Goal: Task Accomplishment & Management: Use online tool/utility

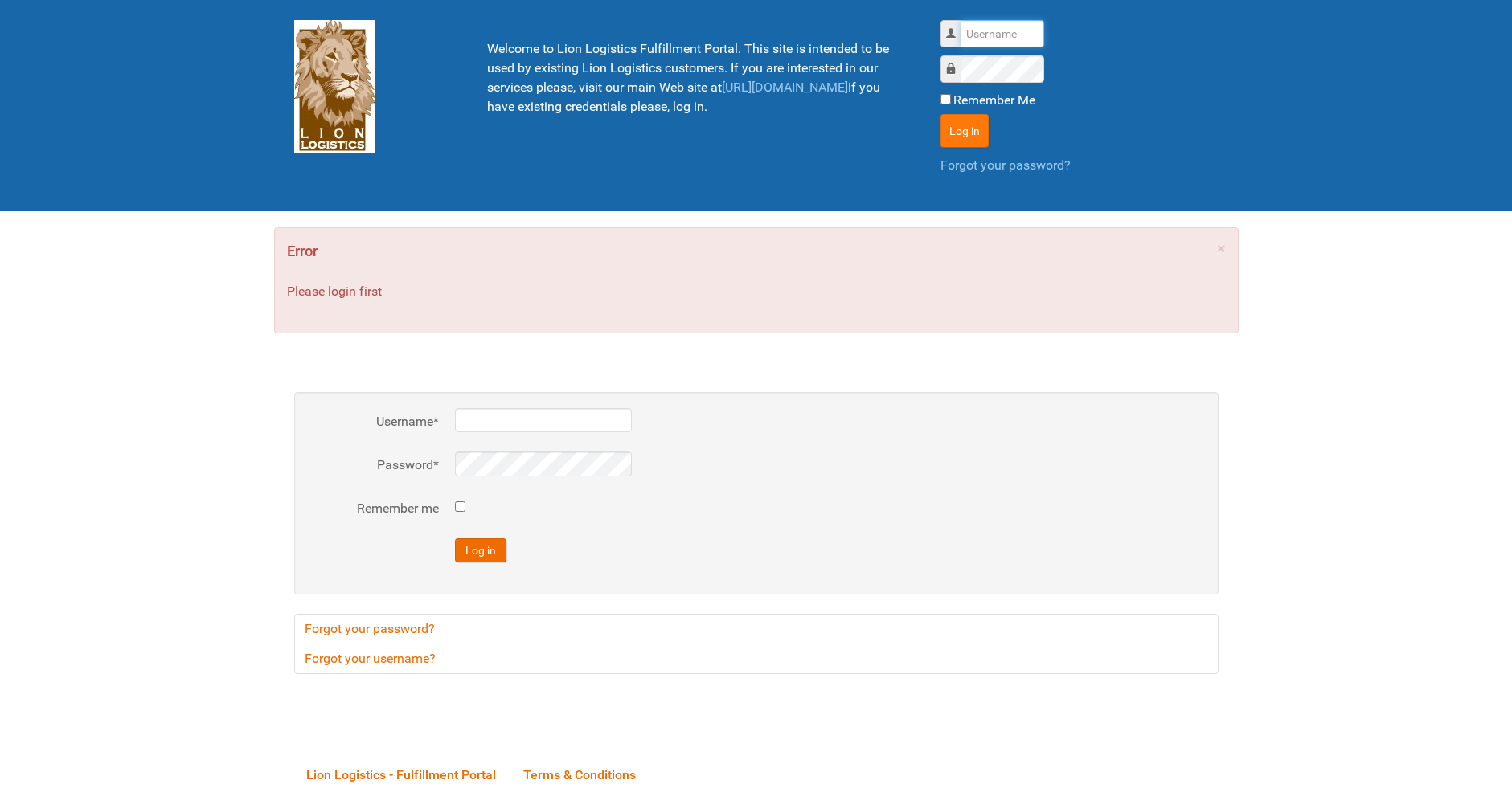
type input "lion"
click at [954, 125] on button "Log in" at bounding box center [964, 131] width 48 height 34
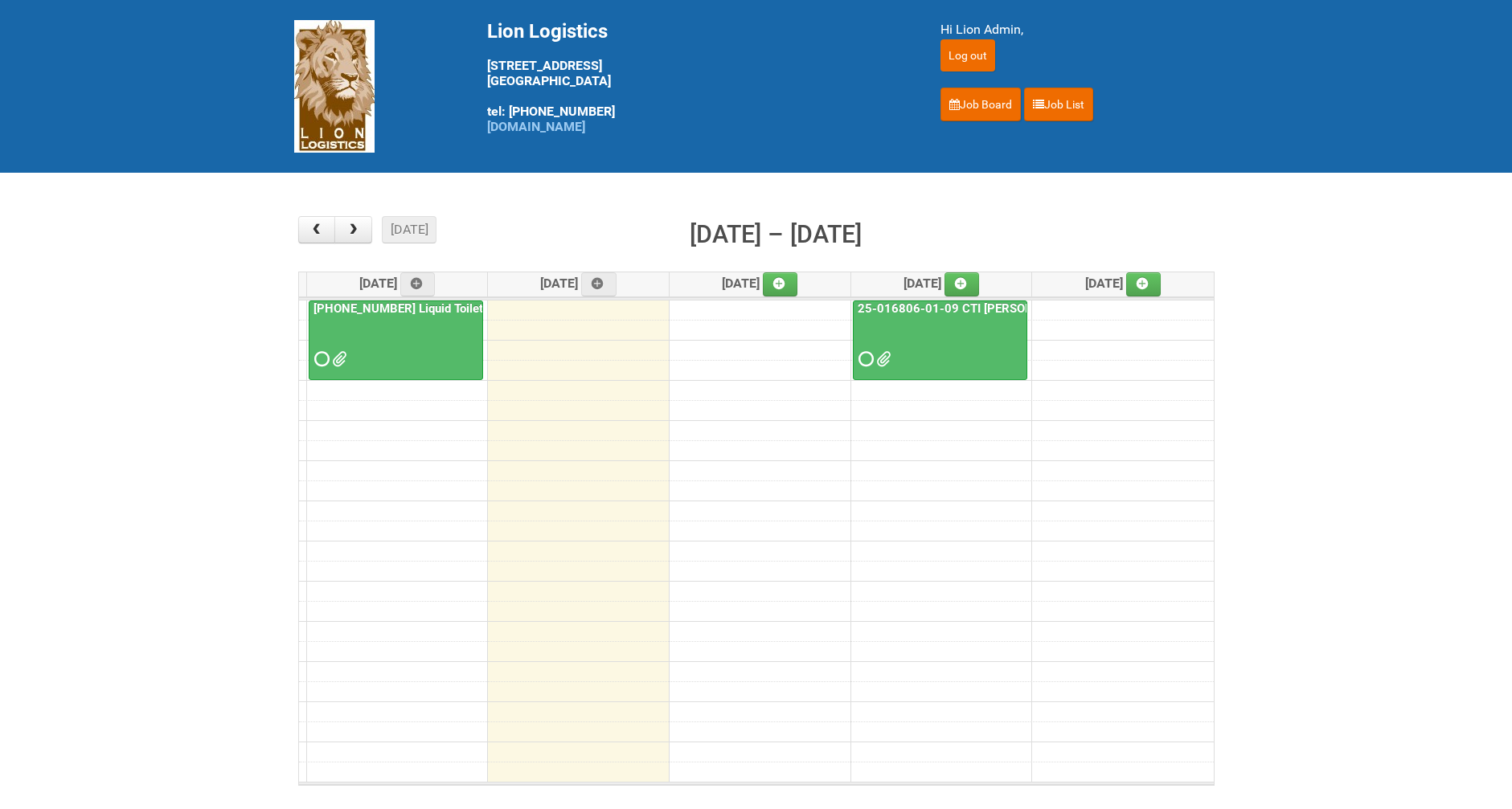
click at [940, 317] on div "25-016806-01-09 CTI Dove CM Bar Superior HUT" at bounding box center [939, 336] width 173 height 70
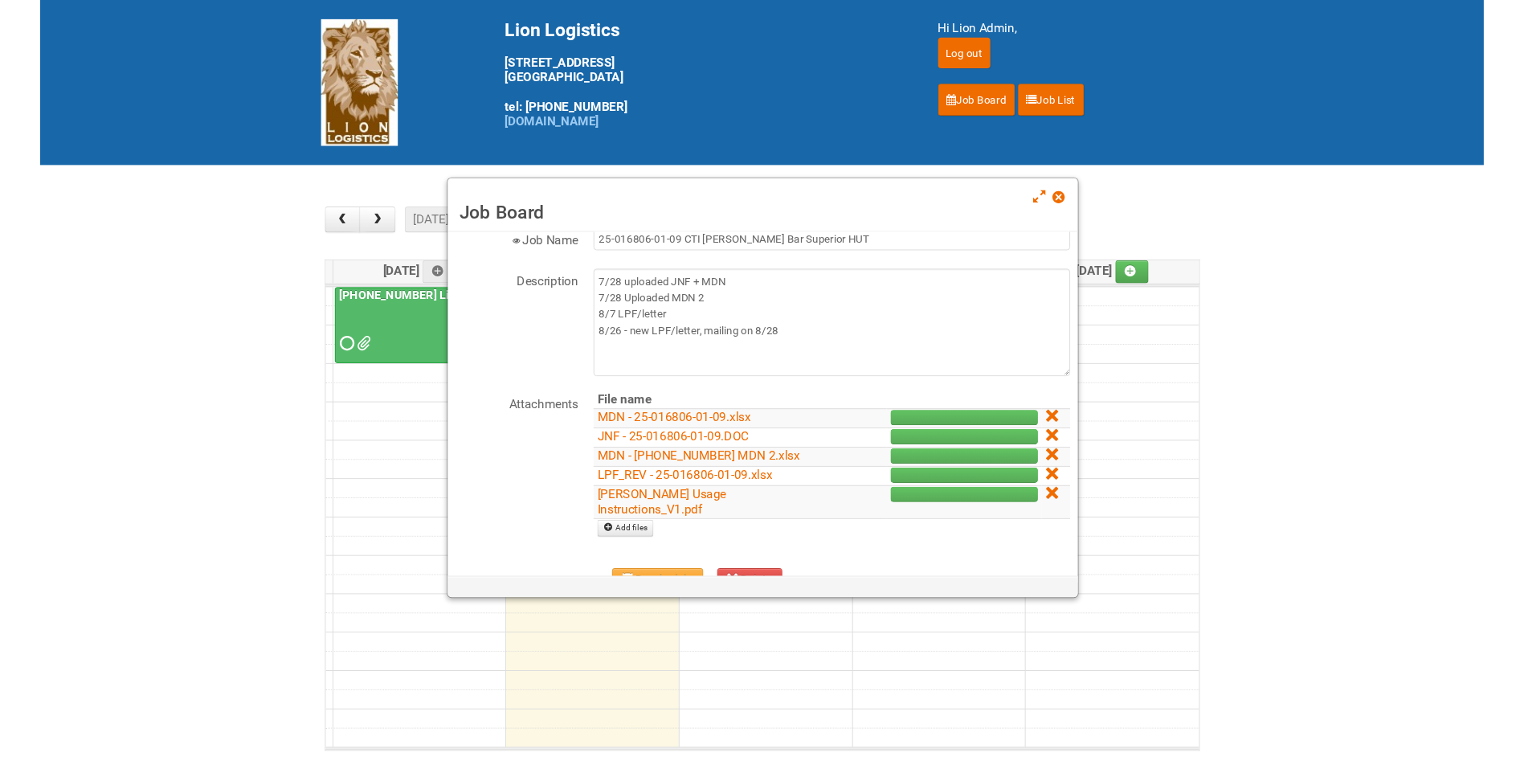
scroll to position [80, 0]
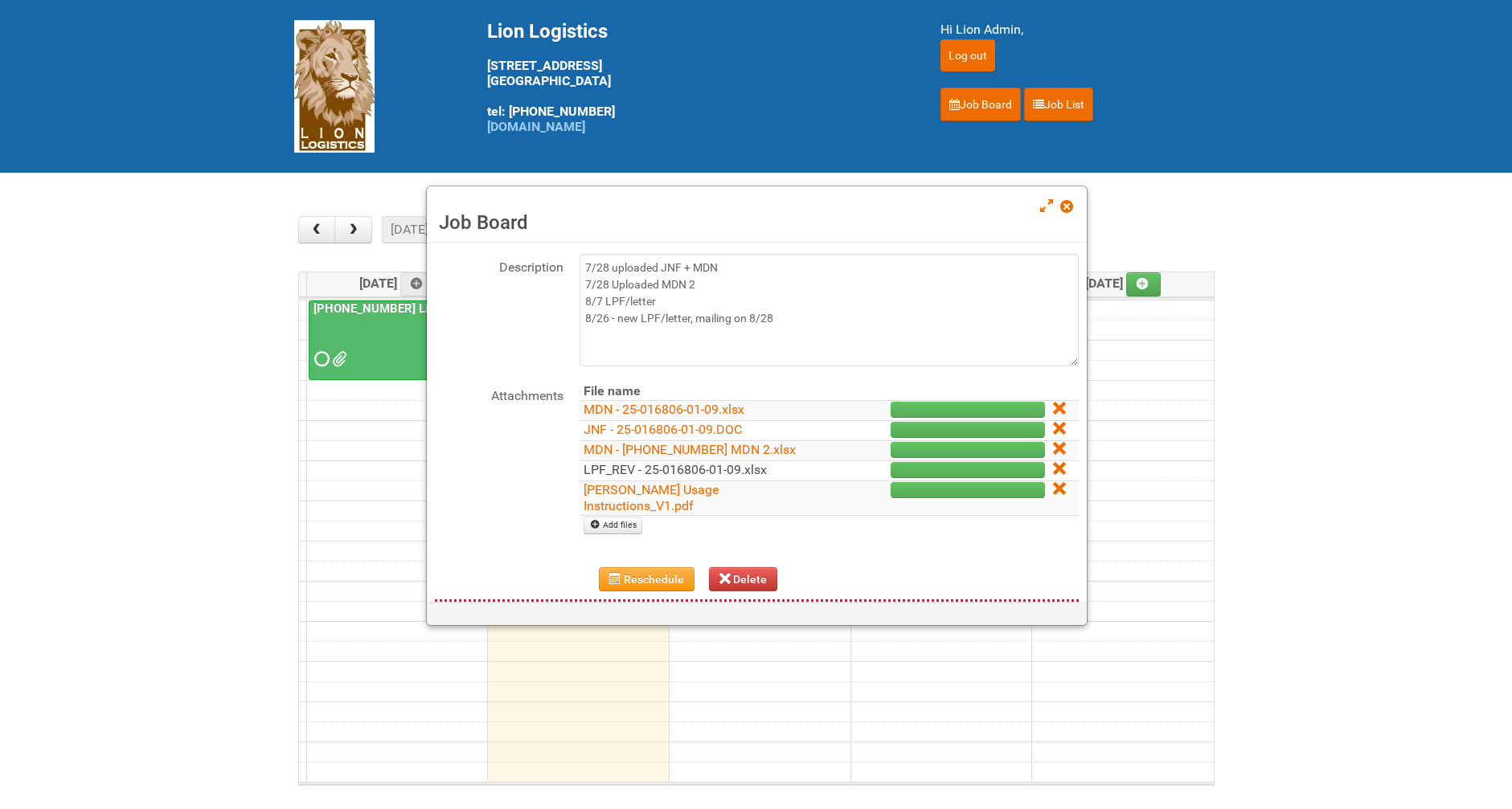
click at [736, 466] on link "LPF_REV - 25-016806-01-09.xlsx" at bounding box center [674, 469] width 183 height 15
click at [684, 483] on link "Dove CM Usage Instructions_V1.pdf" at bounding box center [650, 497] width 135 height 31
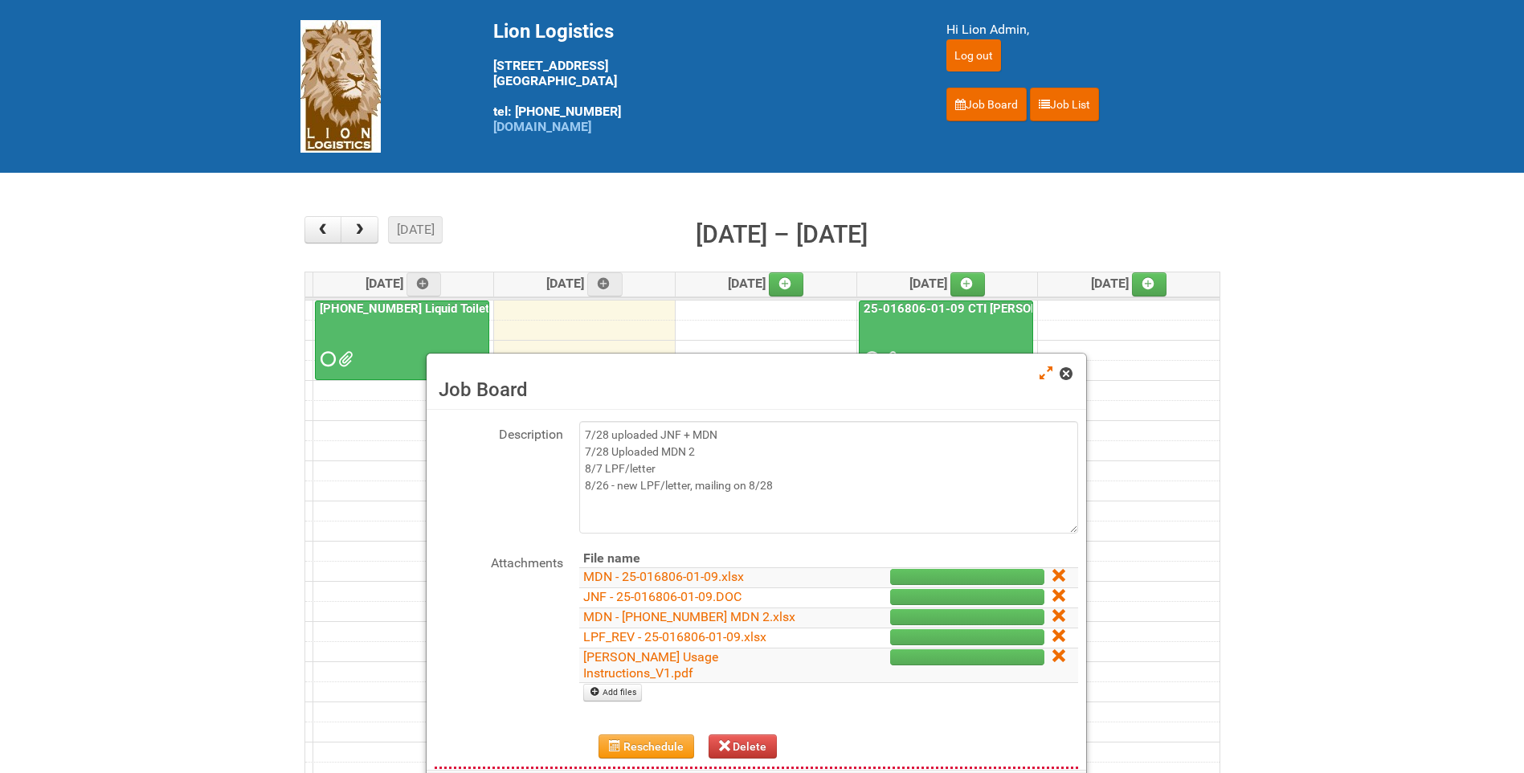
click at [1071, 374] on span at bounding box center [1065, 373] width 11 height 11
